Goal: Transaction & Acquisition: Obtain resource

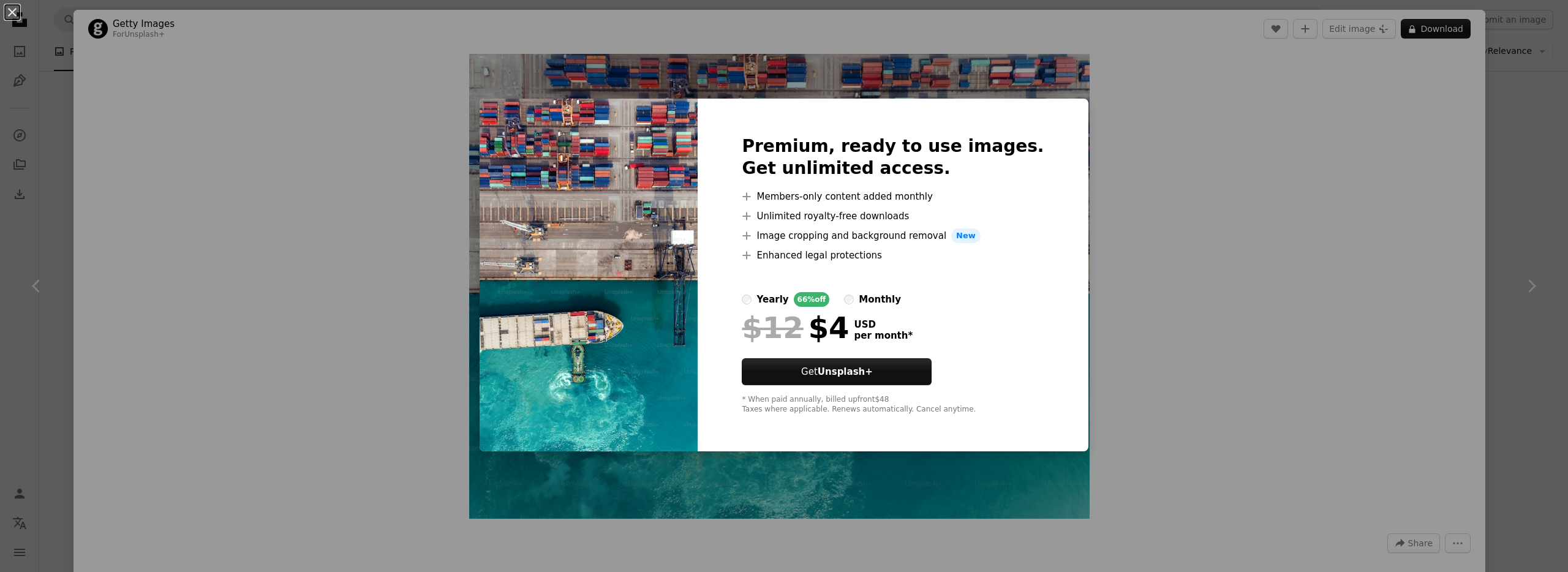
scroll to position [367, 0]
click at [1209, 84] on div "An X shape Premium, ready to use images. Get unlimited access. A plus sign Memb…" at bounding box center [784, 286] width 1568 height 572
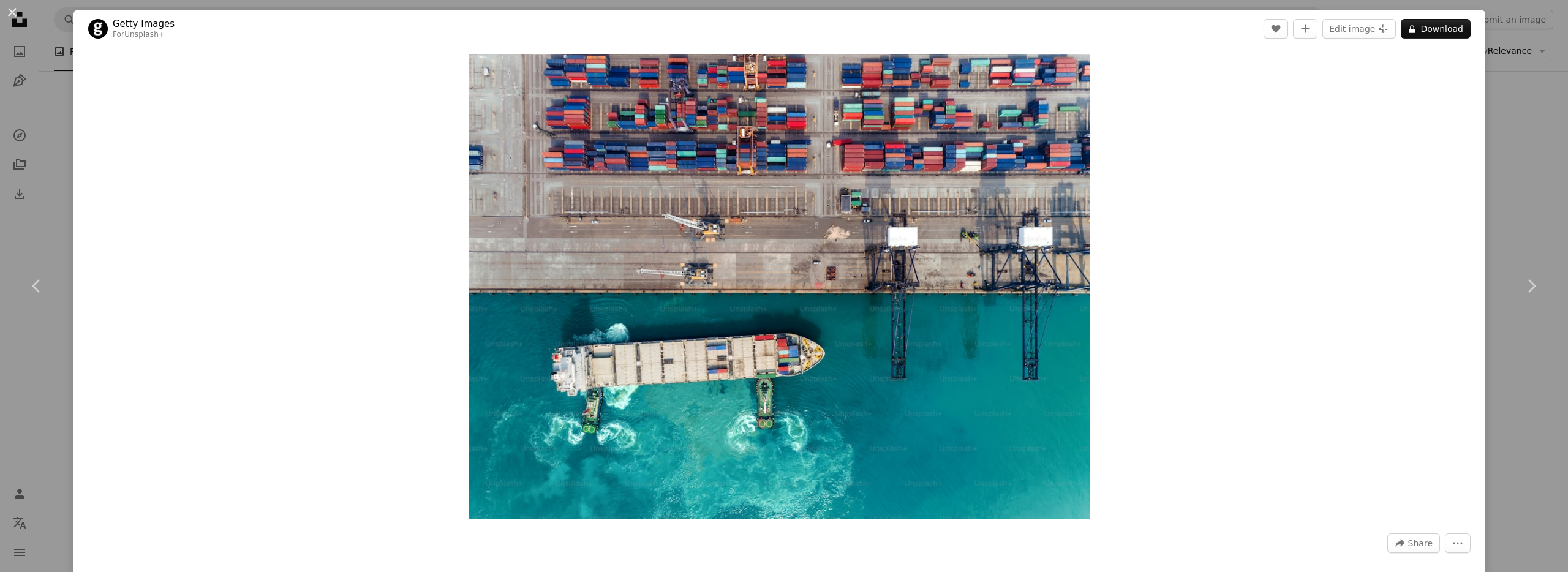
click at [1515, 53] on div "An X shape Chevron left Chevron right Getty Images For Unsplash+ A heart A plus…" at bounding box center [784, 286] width 1568 height 572
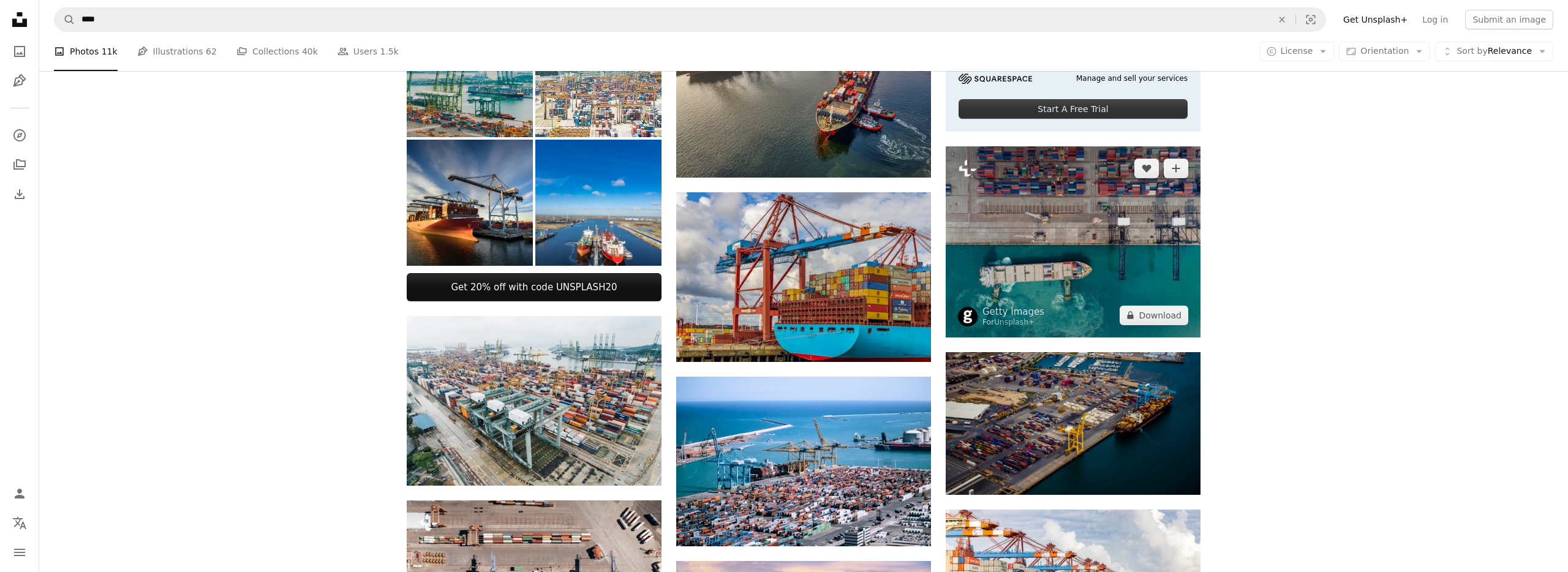
click at [1150, 204] on img at bounding box center [1073, 242] width 255 height 191
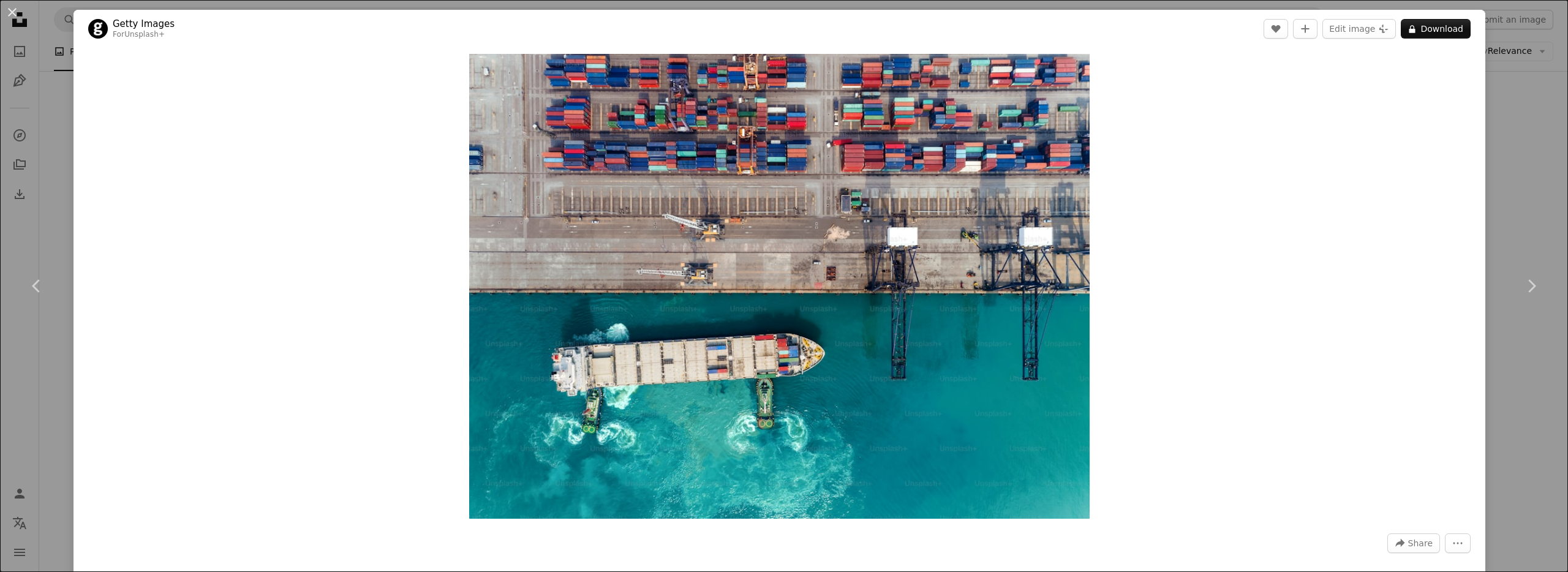
click at [1262, 263] on div "Zoom in" at bounding box center [779, 286] width 1411 height 477
drag, startPoint x: 1530, startPoint y: 45, endPoint x: 1532, endPoint y: 119, distance: 74.0
click at [1530, 46] on div "An X shape Chevron left Chevron right Getty Images For Unsplash+ A heart A plus…" at bounding box center [784, 286] width 1568 height 572
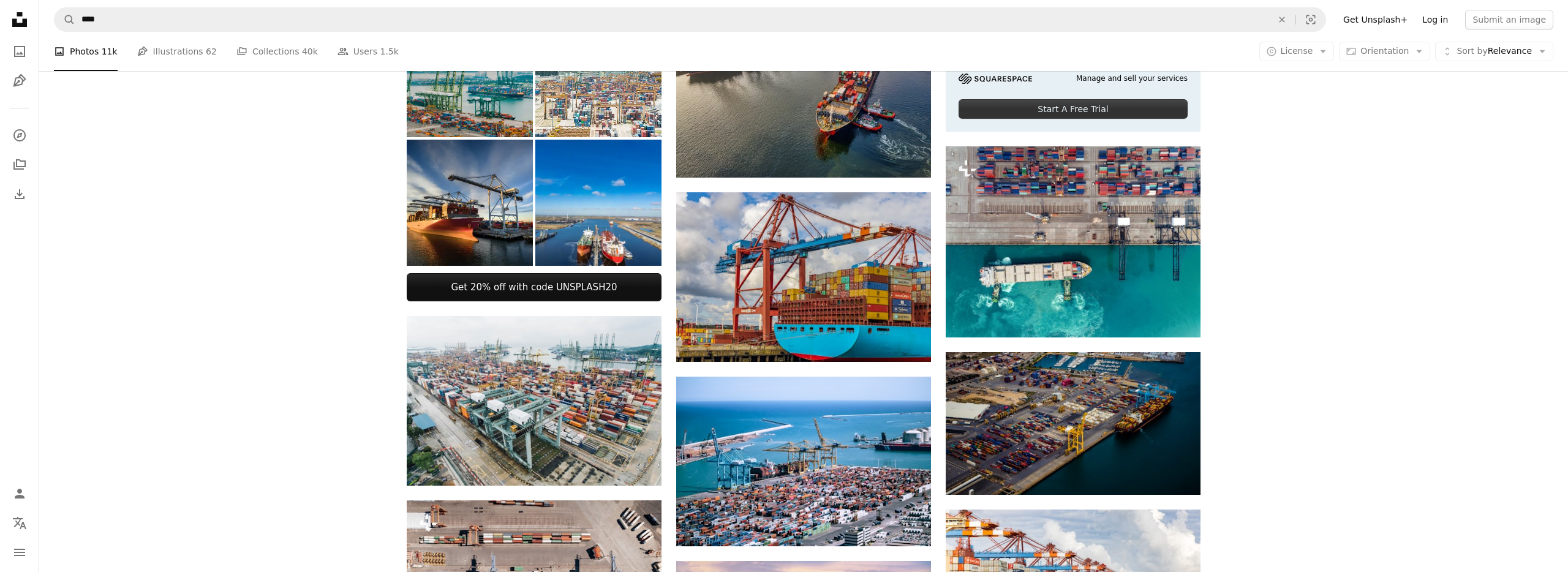
click at [1436, 16] on link "Log in" at bounding box center [1435, 20] width 41 height 20
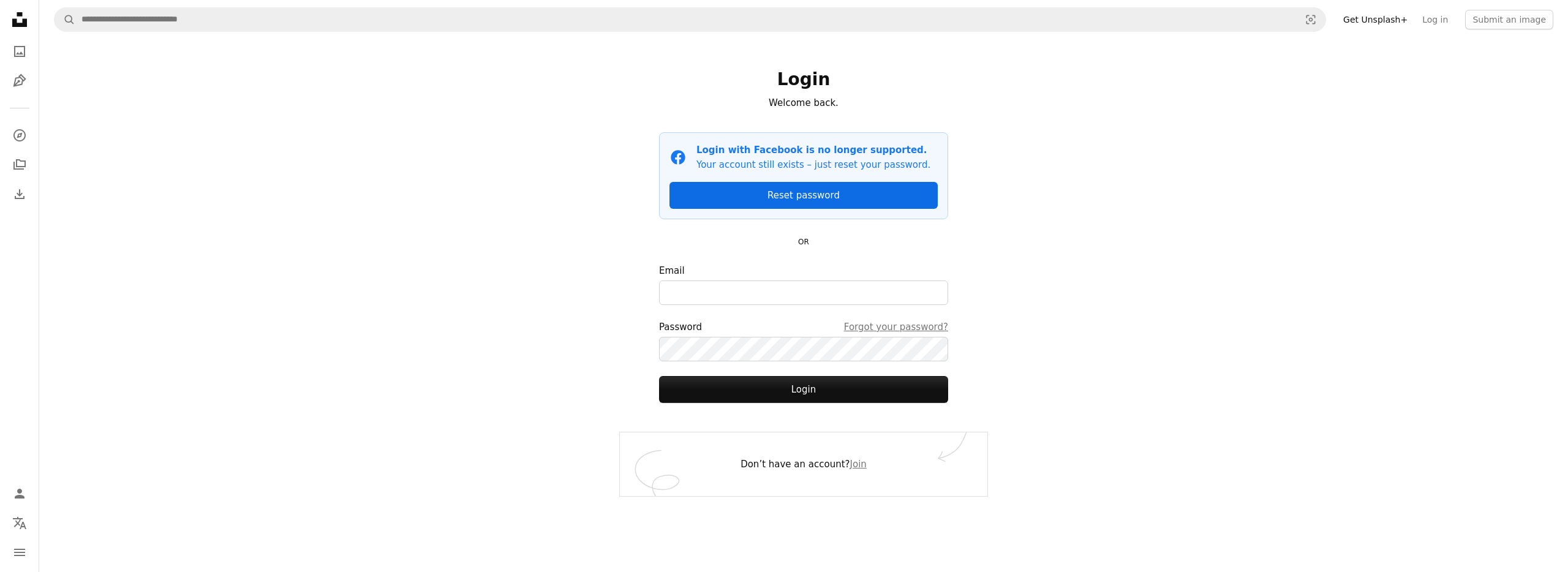
click at [730, 190] on link "Reset password" at bounding box center [803, 195] width 269 height 27
